Goal: Go to known website: Access a specific website the user already knows

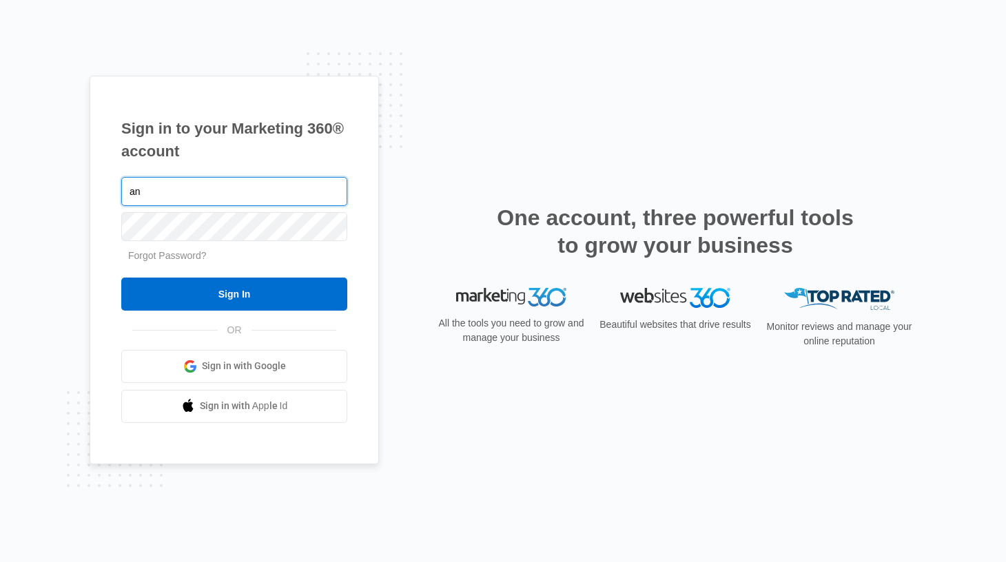
type input "a"
type input "[PERSON_NAME][EMAIL_ADDRESS][PERSON_NAME][DOMAIN_NAME]"
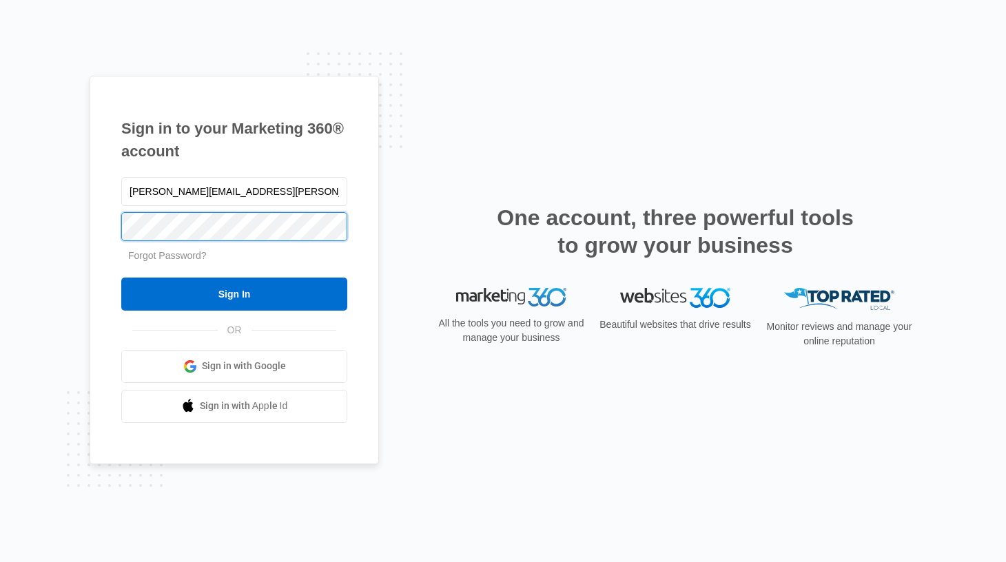
click at [121, 278] on input "Sign In" at bounding box center [234, 294] width 226 height 33
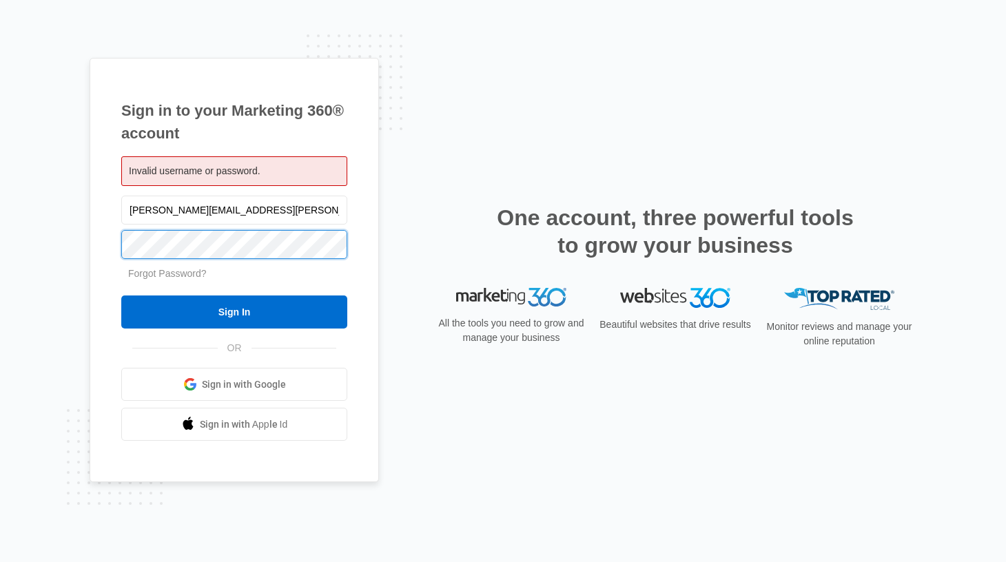
click at [121, 296] on input "Sign In" at bounding box center [234, 312] width 226 height 33
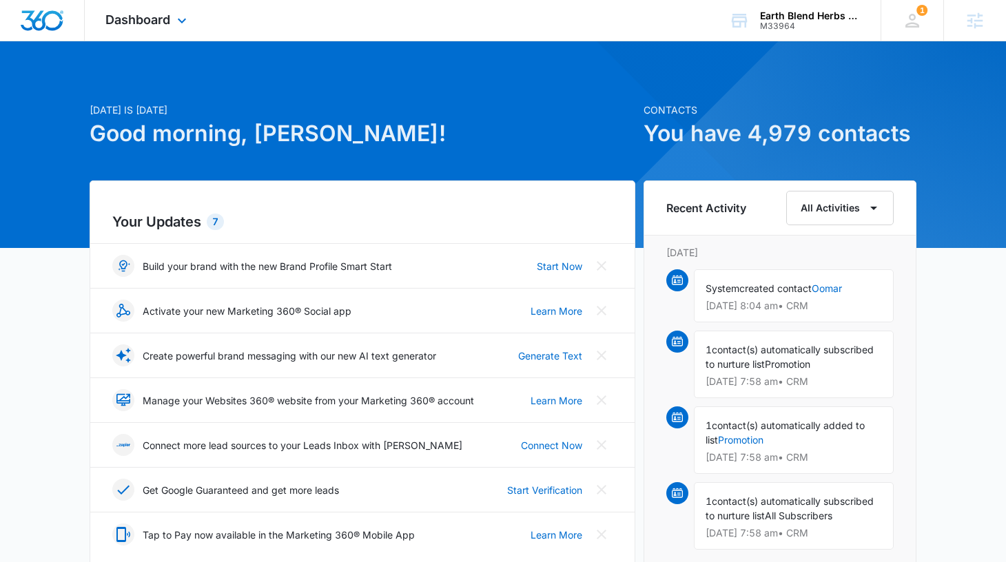
click at [157, 30] on div "Dashboard Apps Reputation Websites Forms CRM Email Social Shop Payments POS Con…" at bounding box center [148, 20] width 126 height 41
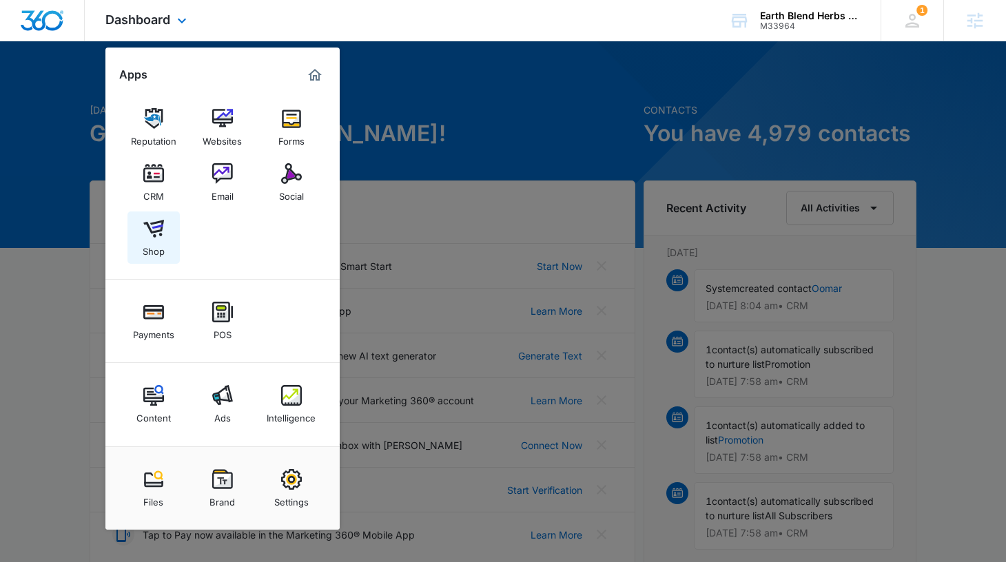
click at [154, 238] on img at bounding box center [153, 228] width 21 height 21
